Goal: Information Seeking & Learning: Learn about a topic

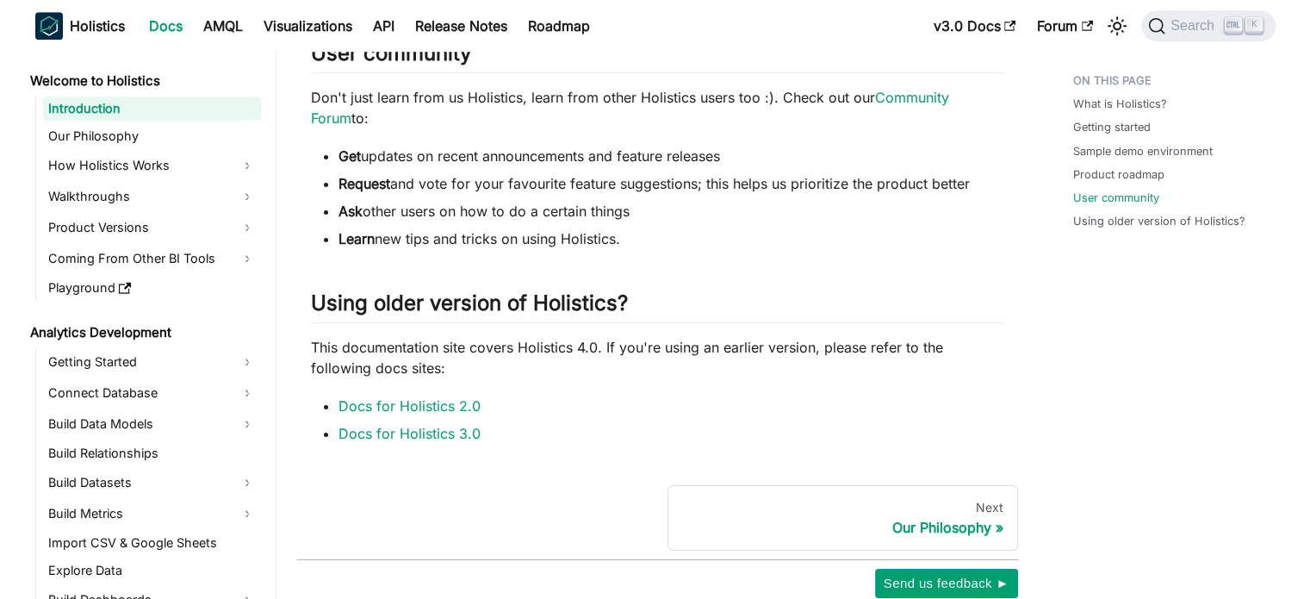
scroll to position [1206, 0]
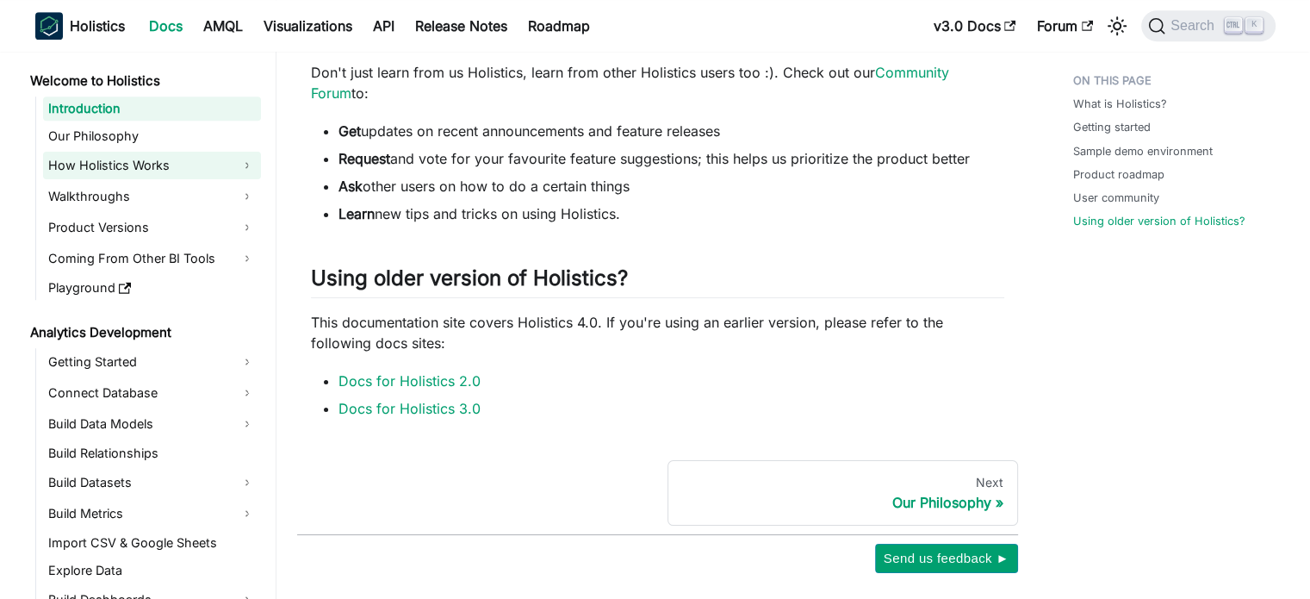
click at [159, 169] on link "How Holistics Works" at bounding box center [152, 166] width 218 height 28
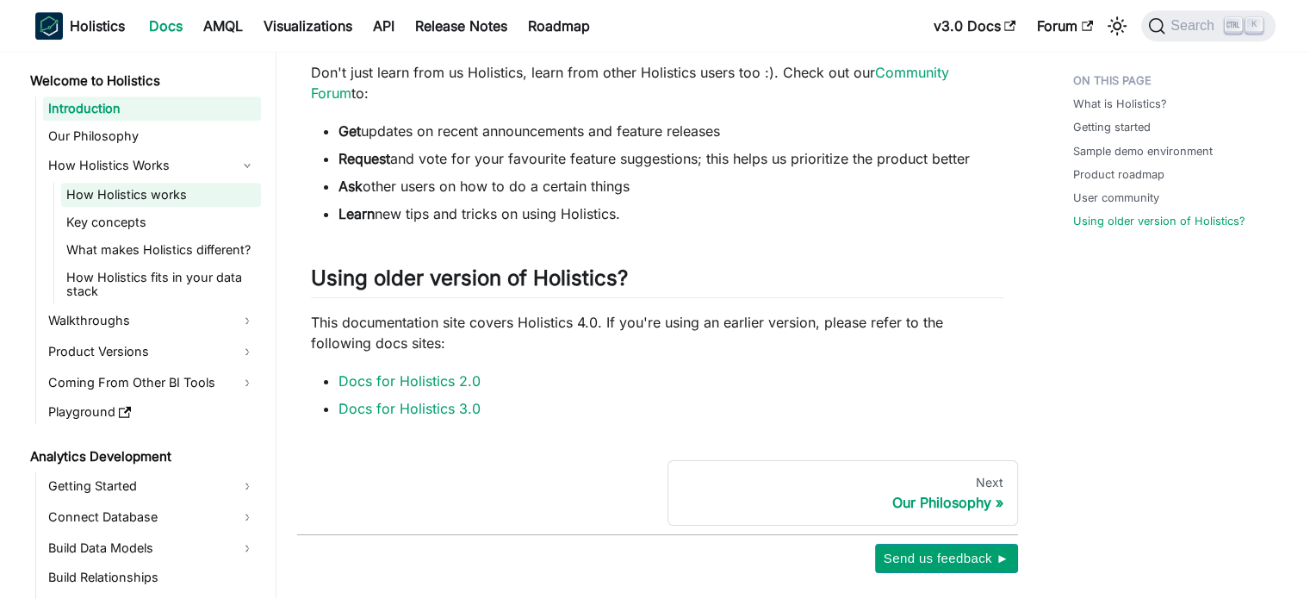
click at [170, 196] on link "How Holistics works" at bounding box center [161, 195] width 200 height 24
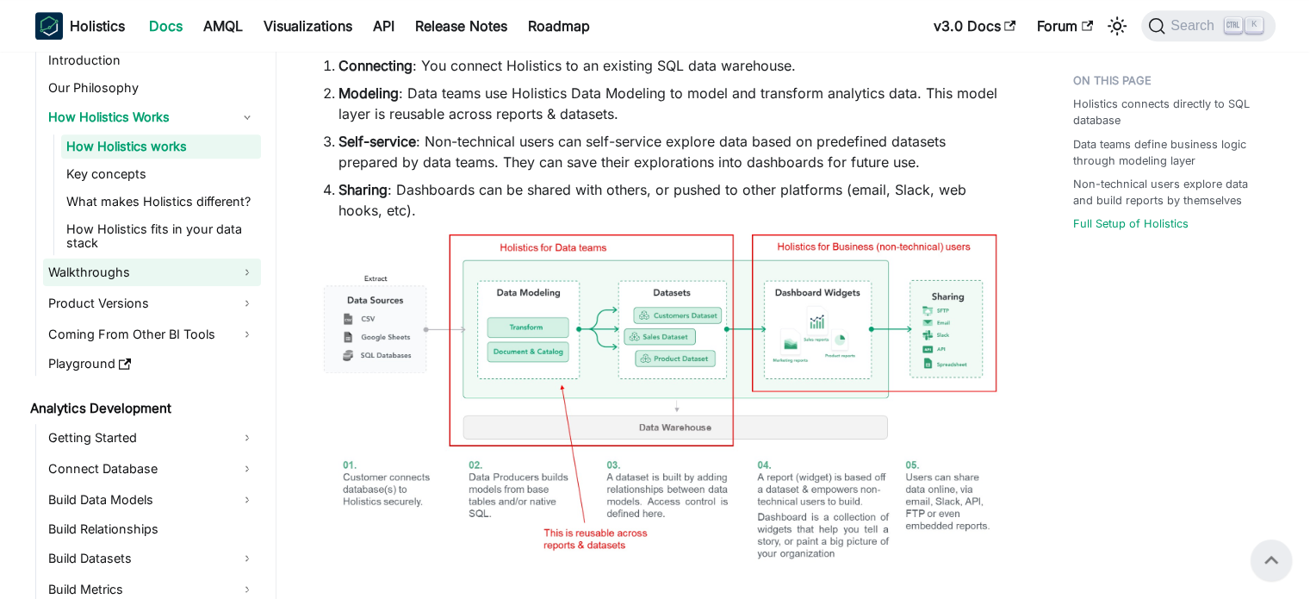
scroll to position [86, 0]
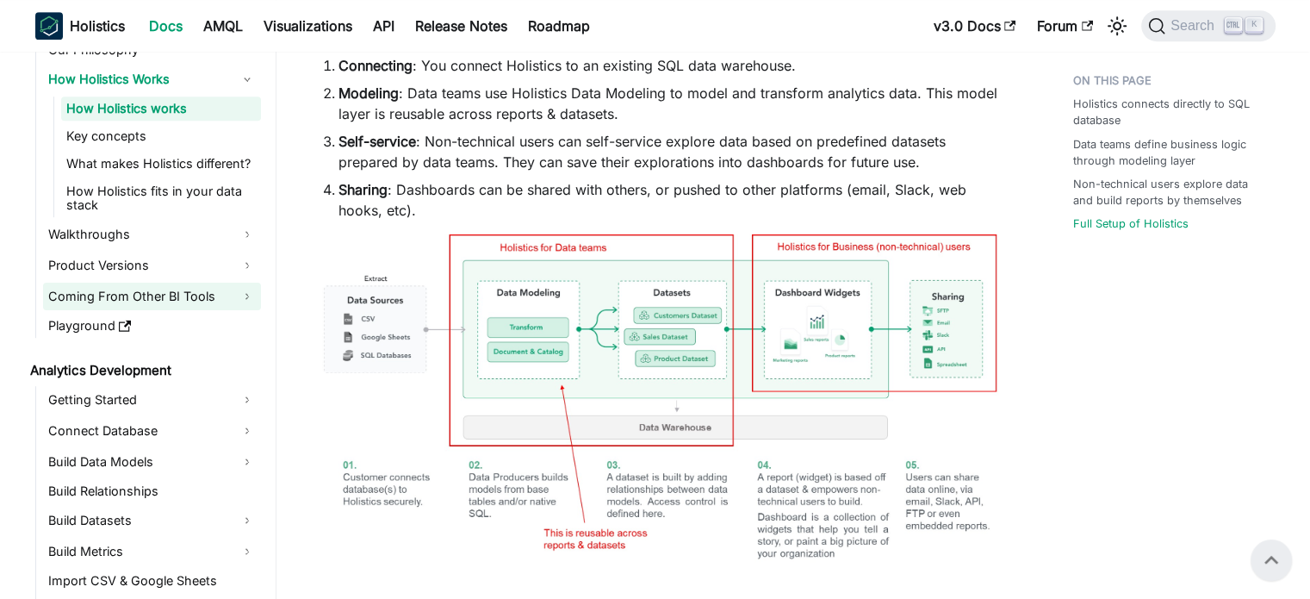
click at [176, 300] on link "Coming From Other BI Tools" at bounding box center [152, 297] width 218 height 28
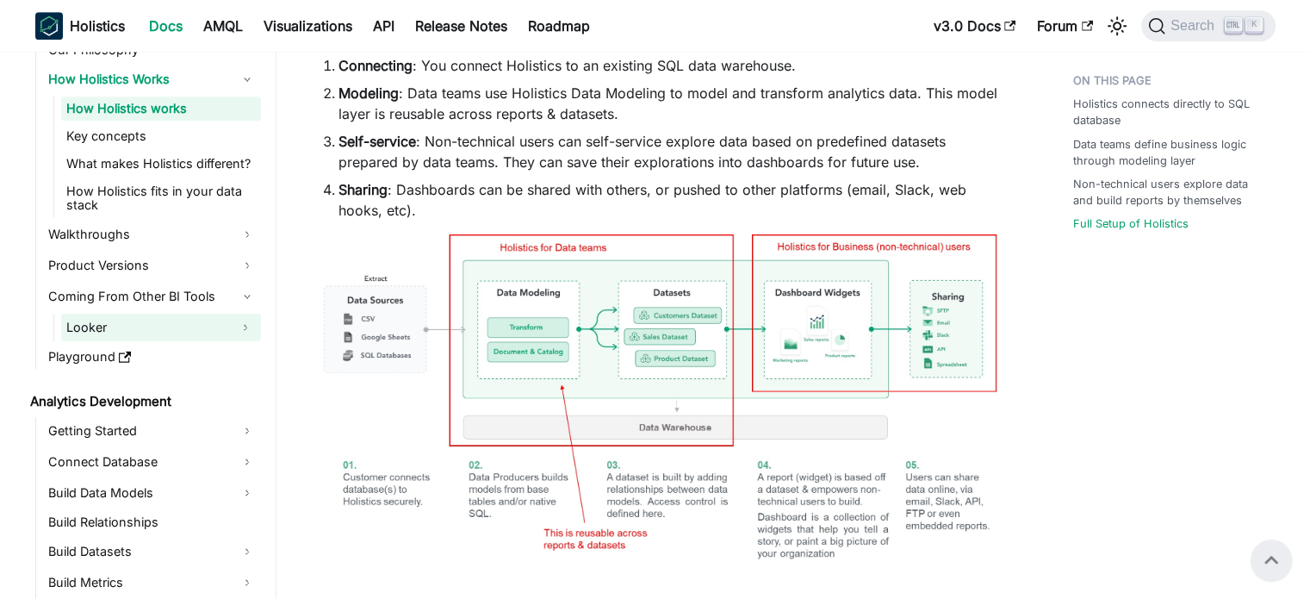
click at [165, 320] on link "Looker" at bounding box center [145, 328] width 169 height 28
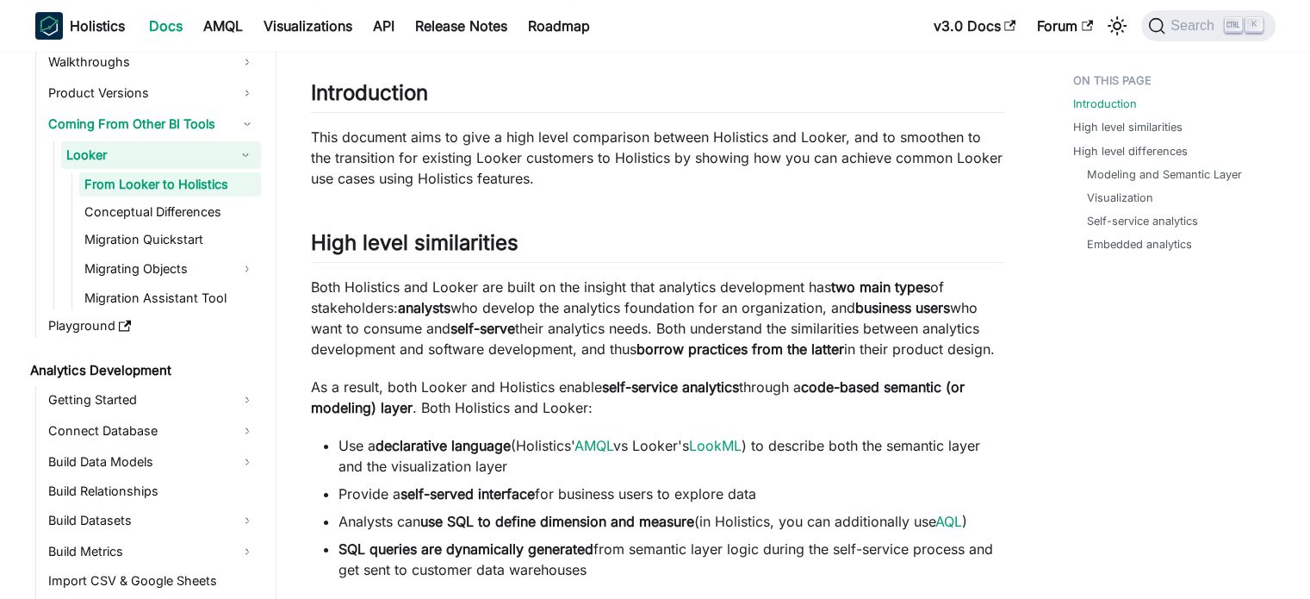
scroll to position [431, 0]
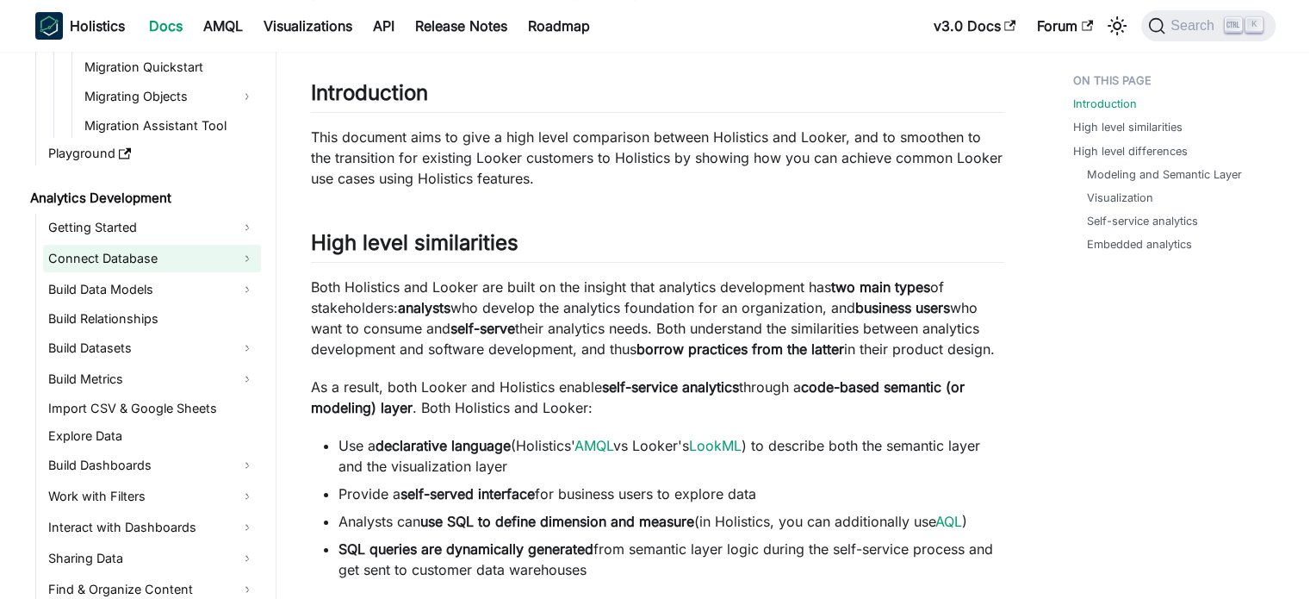
click at [145, 261] on link "Connect Database" at bounding box center [152, 259] width 218 height 28
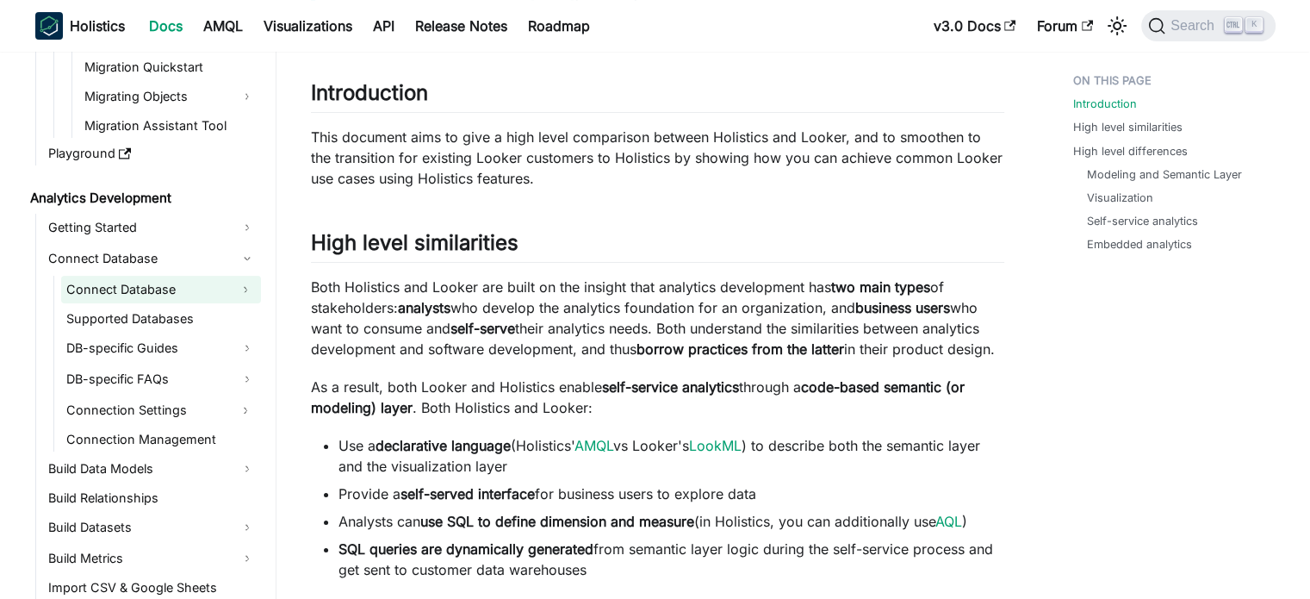
click at [145, 290] on link "Connect Database" at bounding box center [145, 290] width 169 height 28
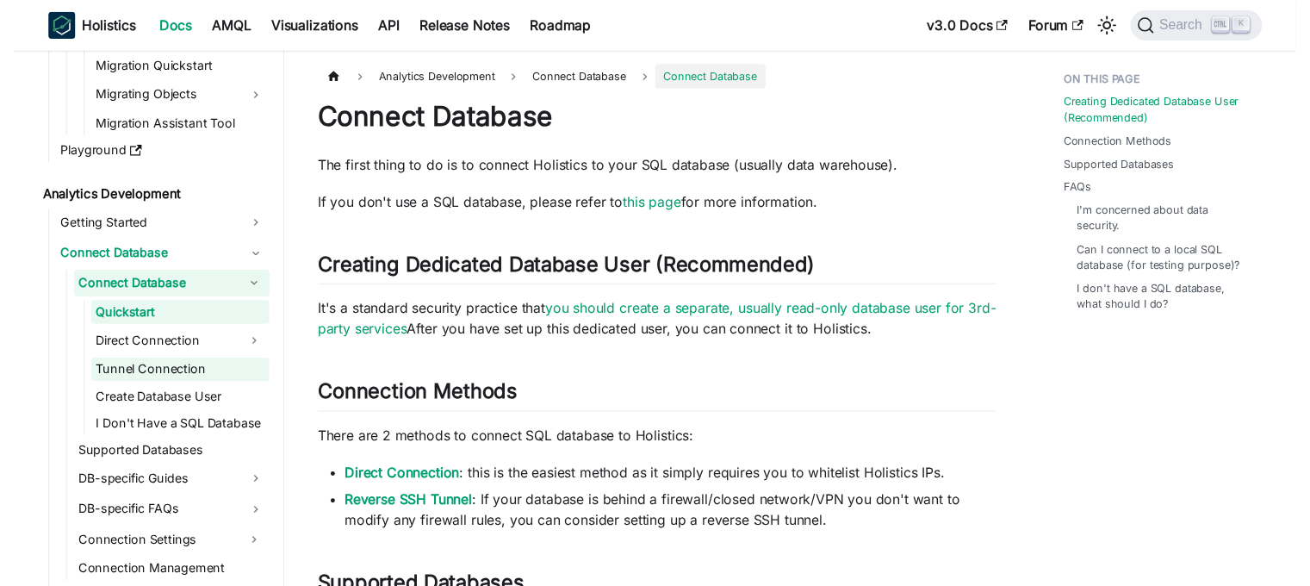
scroll to position [517, 0]
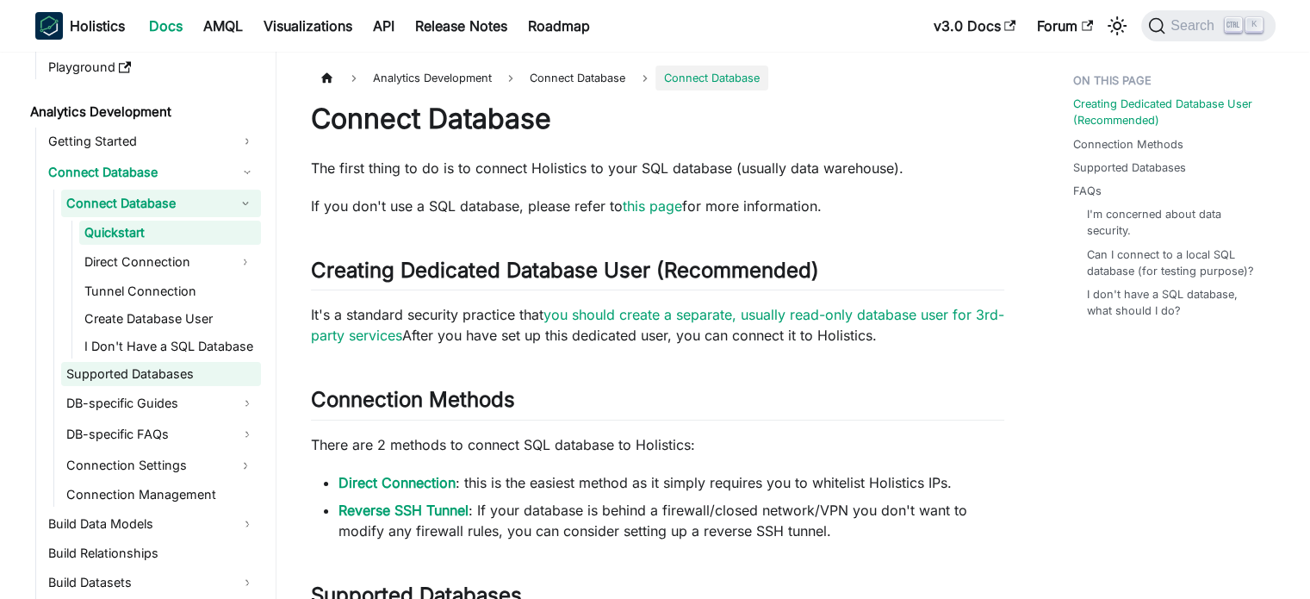
click at [172, 374] on link "Supported Databases" at bounding box center [161, 374] width 200 height 24
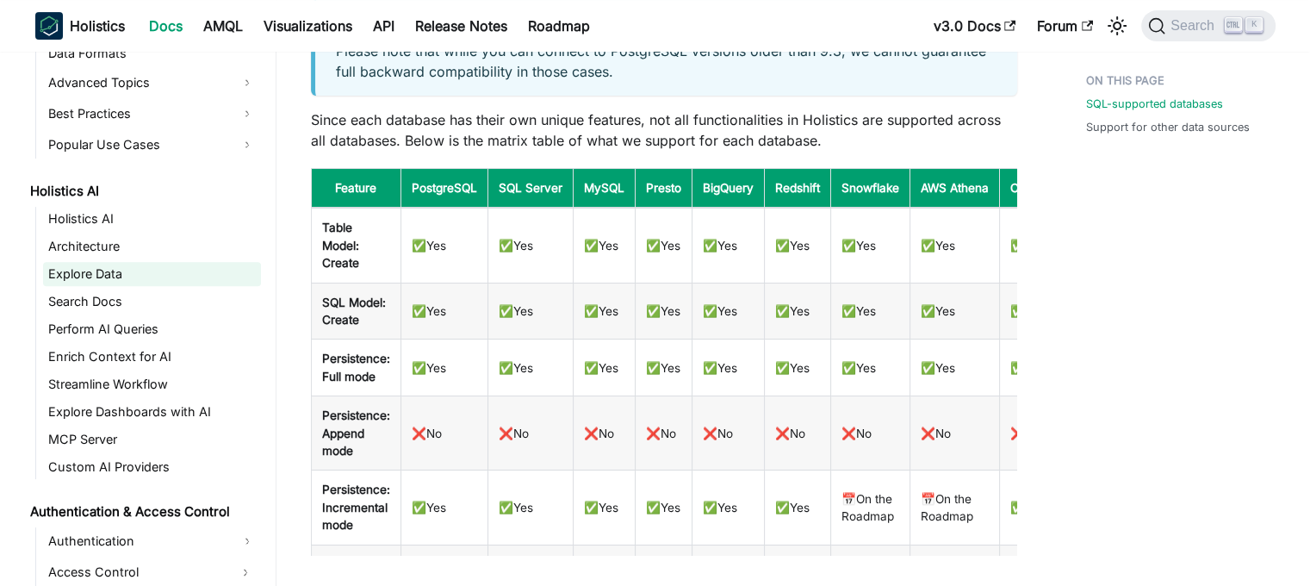
scroll to position [1465, 0]
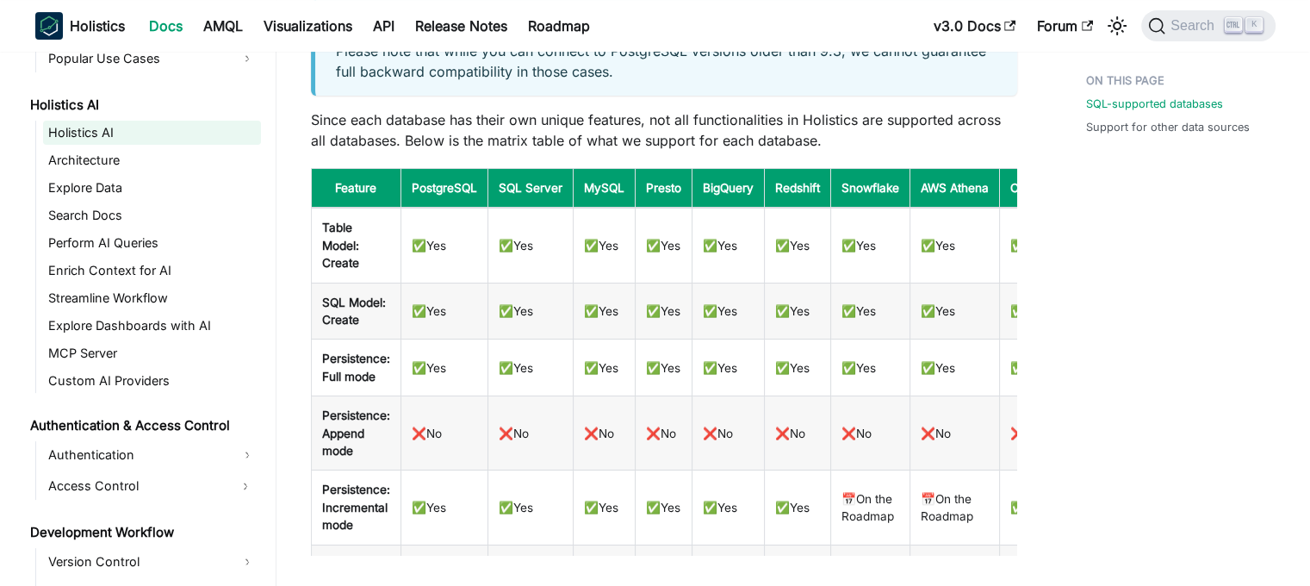
click at [134, 140] on link "Holistics AI" at bounding box center [152, 133] width 218 height 24
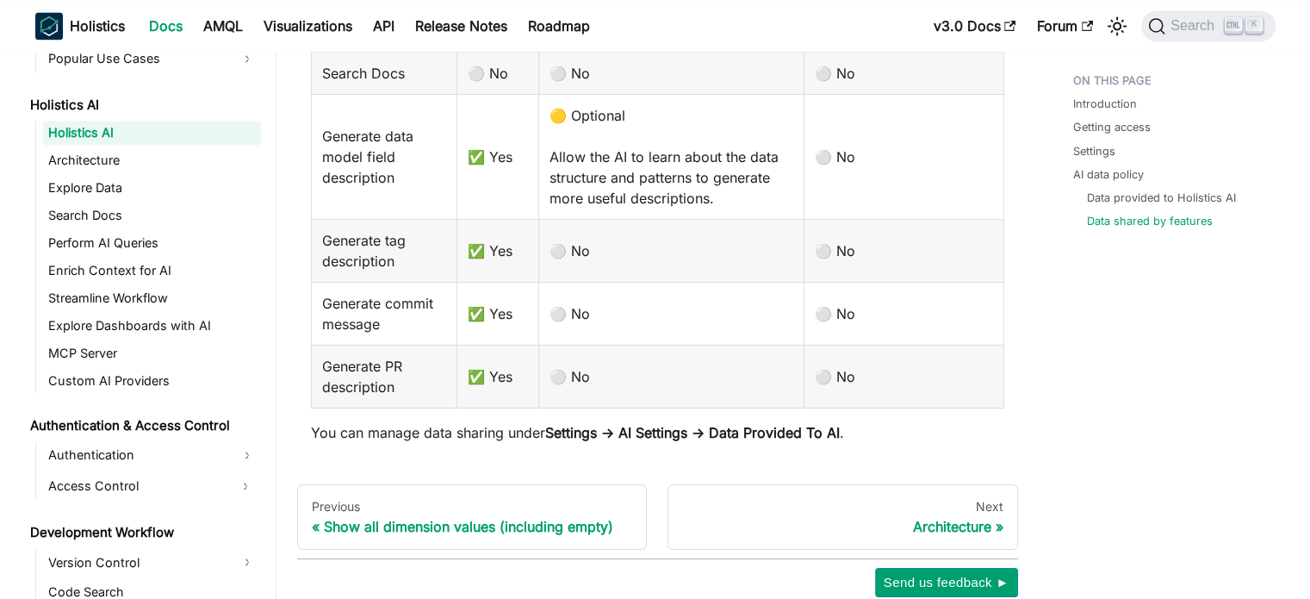
scroll to position [2664, 0]
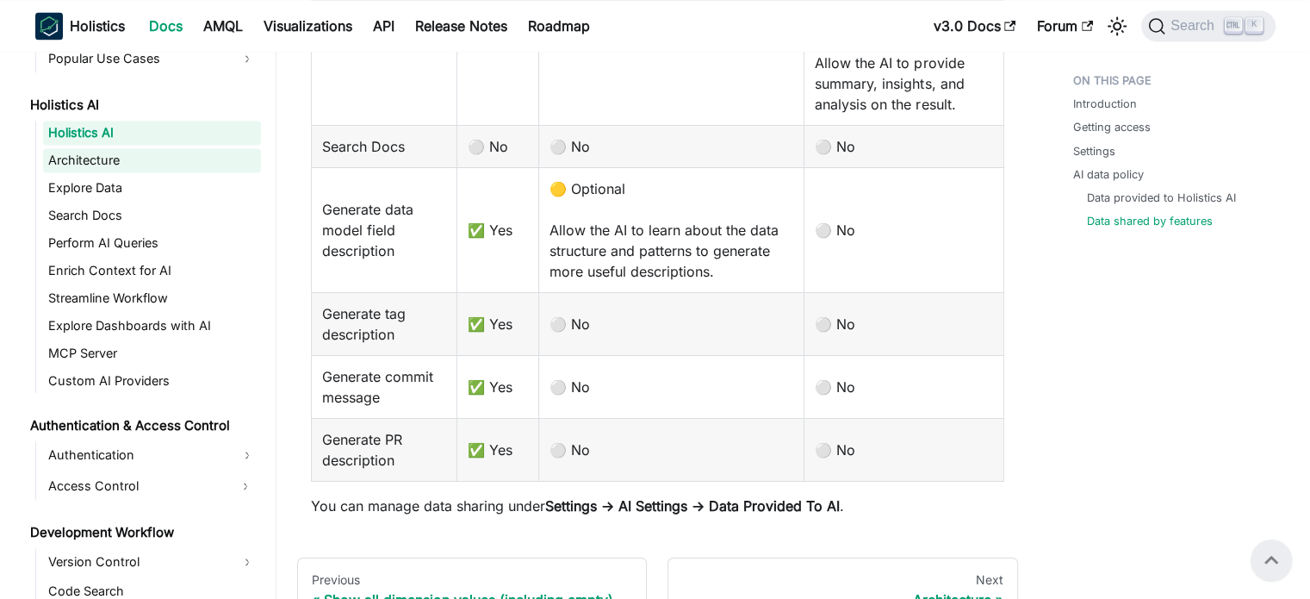
click at [118, 165] on link "Architecture" at bounding box center [152, 160] width 218 height 24
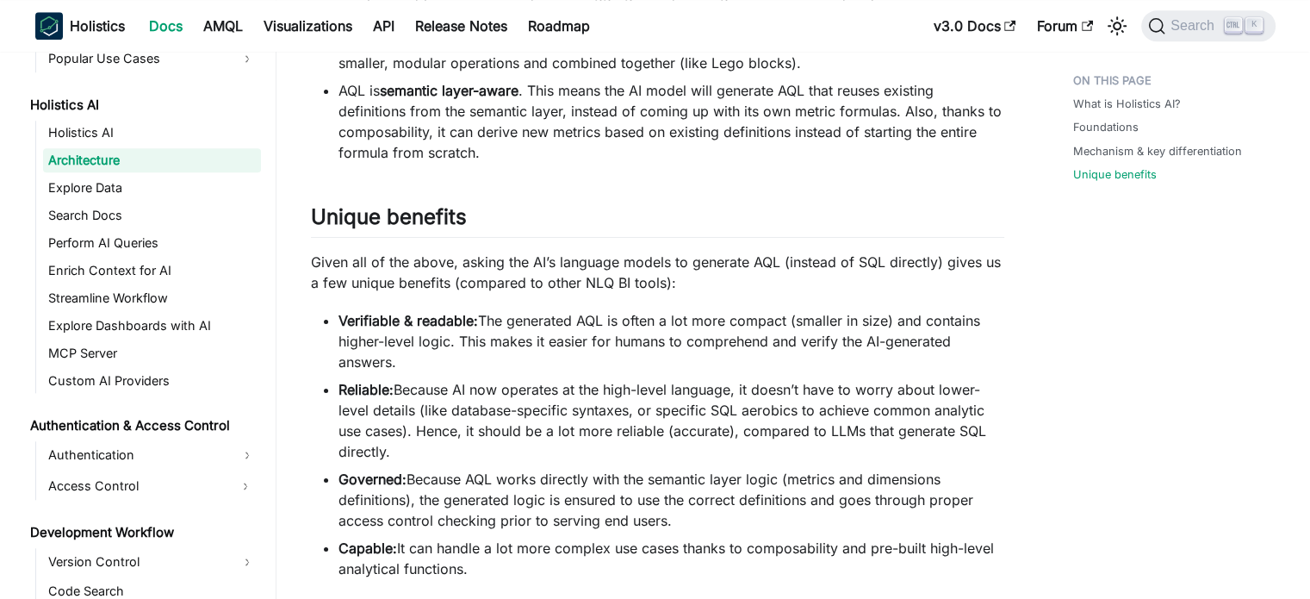
scroll to position [1723, 0]
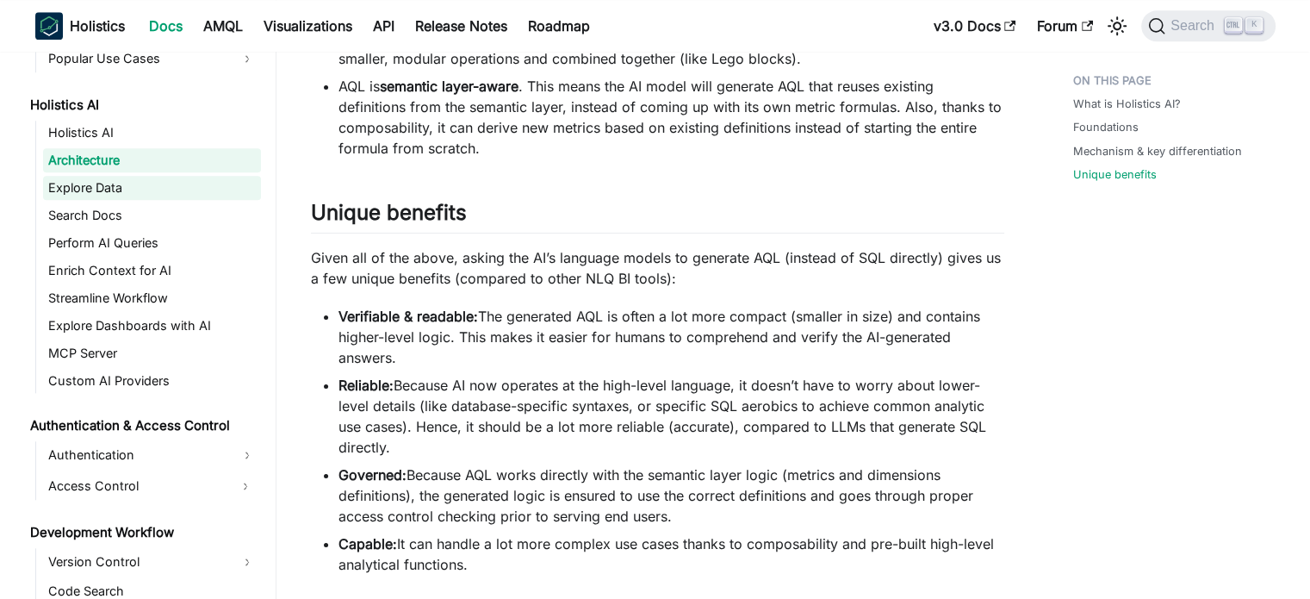
click at [134, 198] on link "Explore Data" at bounding box center [152, 188] width 218 height 24
